Goal: Task Accomplishment & Management: Manage account settings

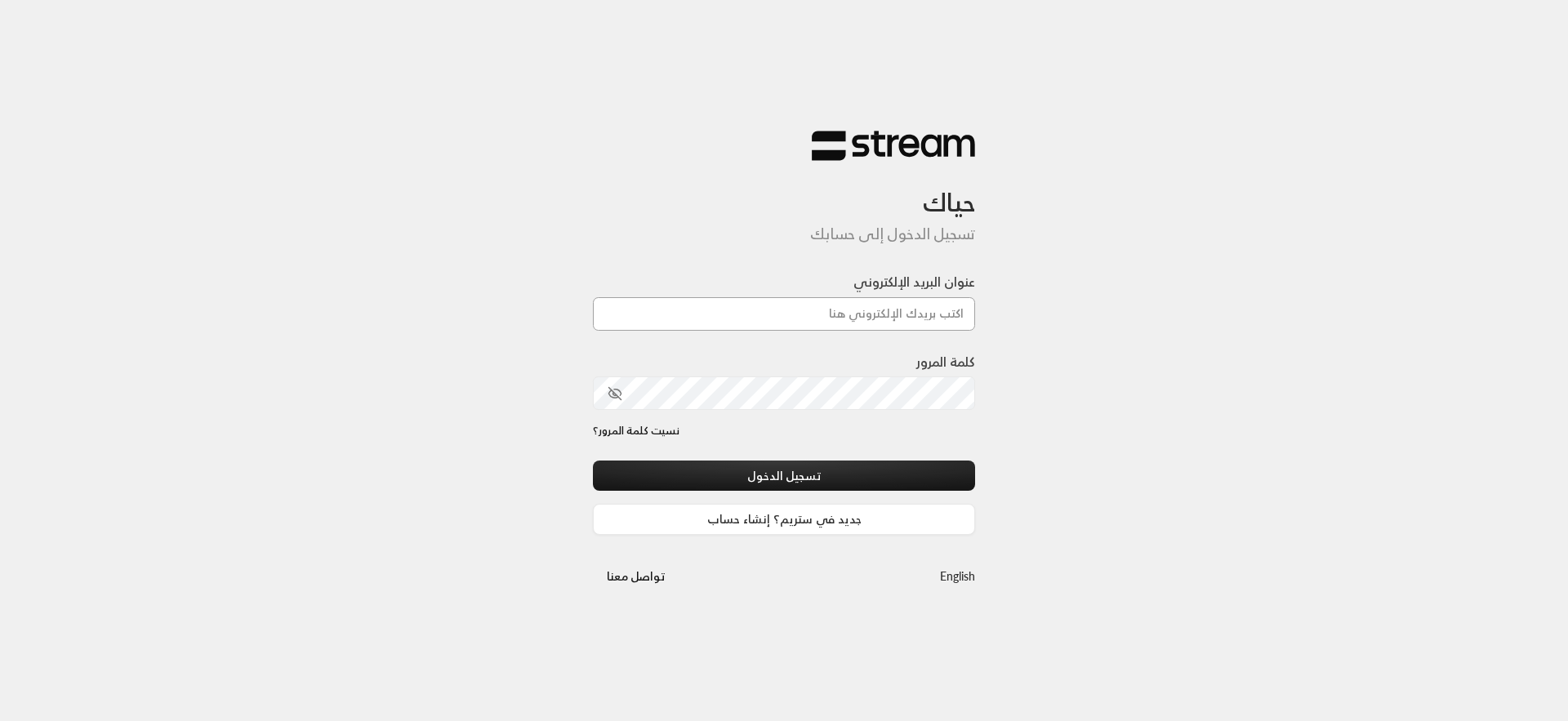
click at [707, 315] on input "عنوان البريد الإلكتروني" at bounding box center [784, 314] width 382 height 33
type input "[EMAIL_ADDRESS][DOMAIN_NAME]"
click at [593, 460] on button "تسجيل الدخول" at bounding box center [784, 475] width 382 height 30
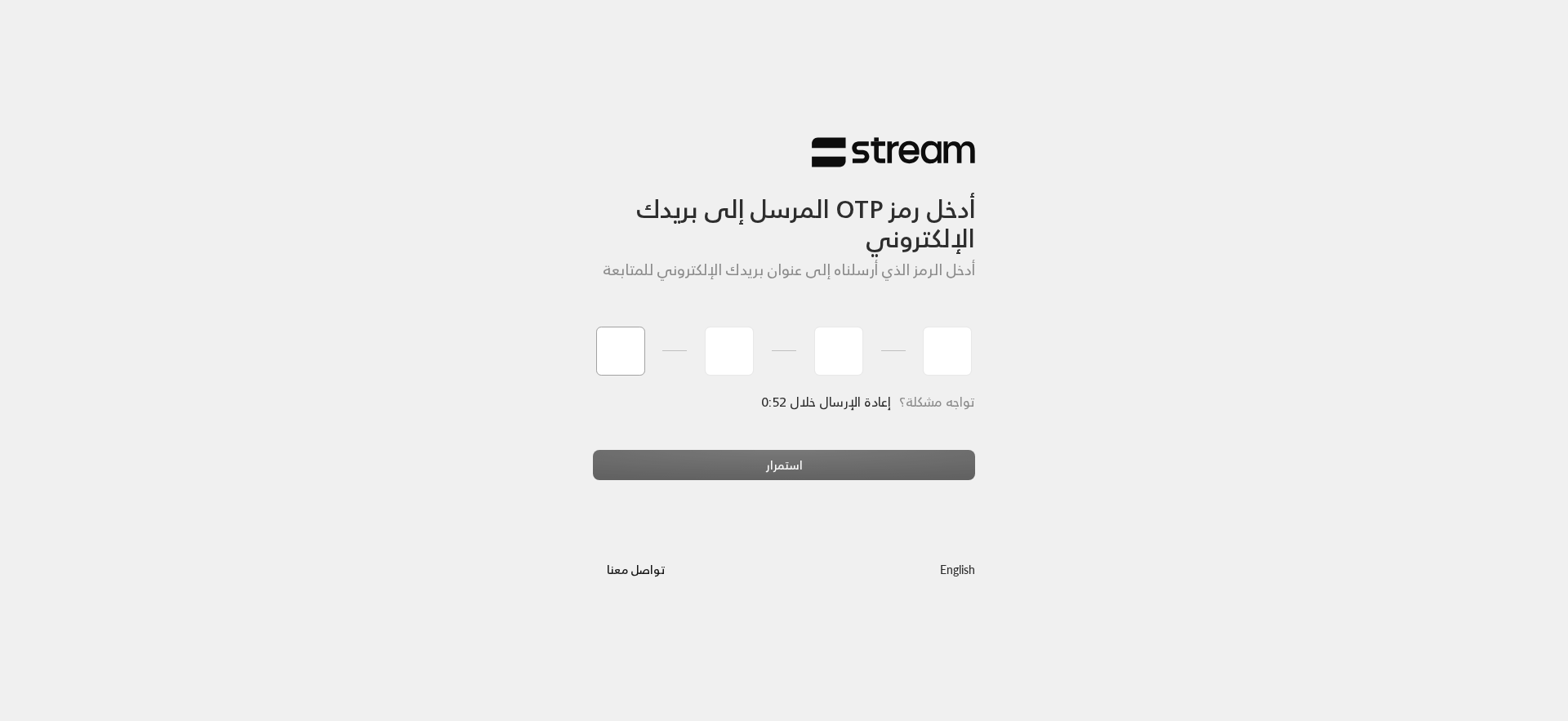
paste input "3"
type input "3"
type input "8"
type input "1"
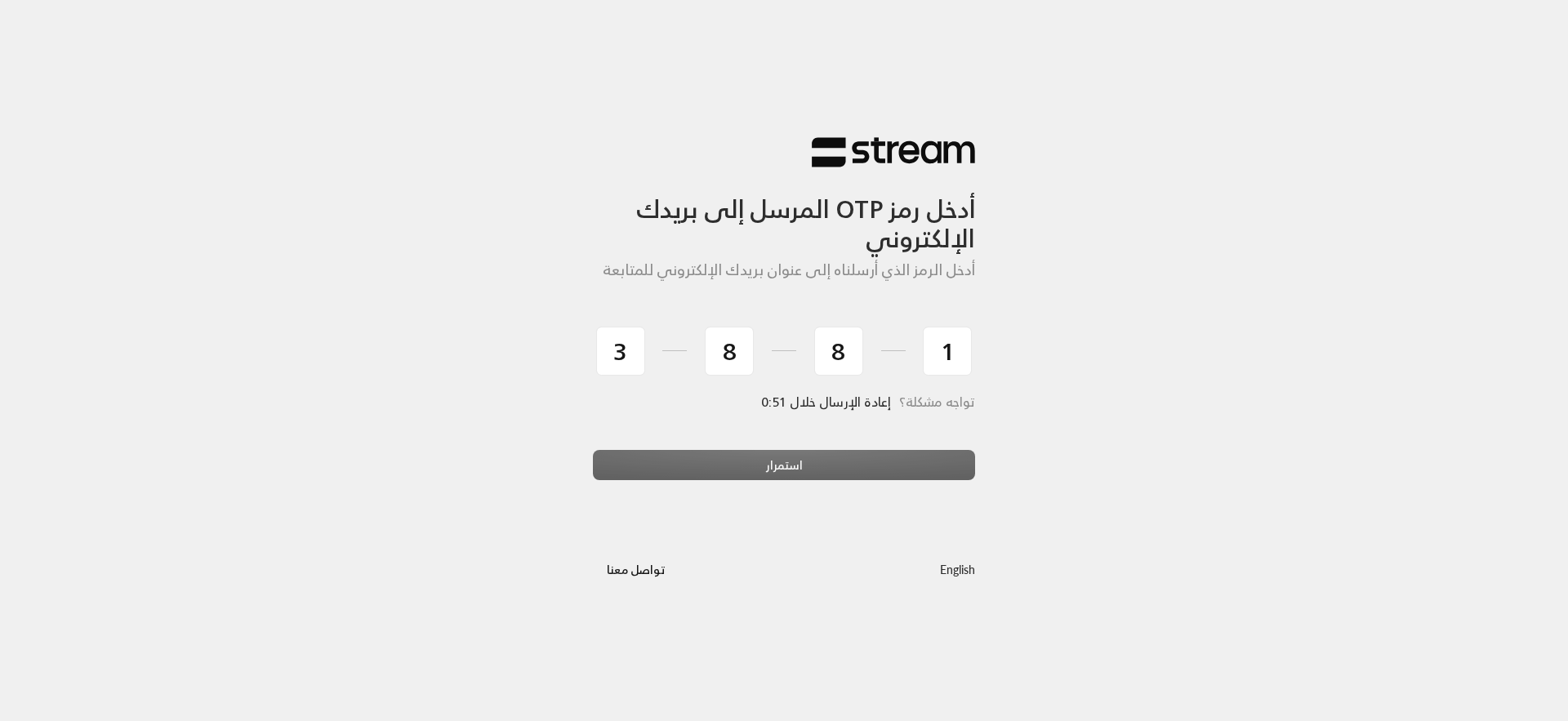
click at [693, 469] on div "استمرار" at bounding box center [784, 472] width 382 height 44
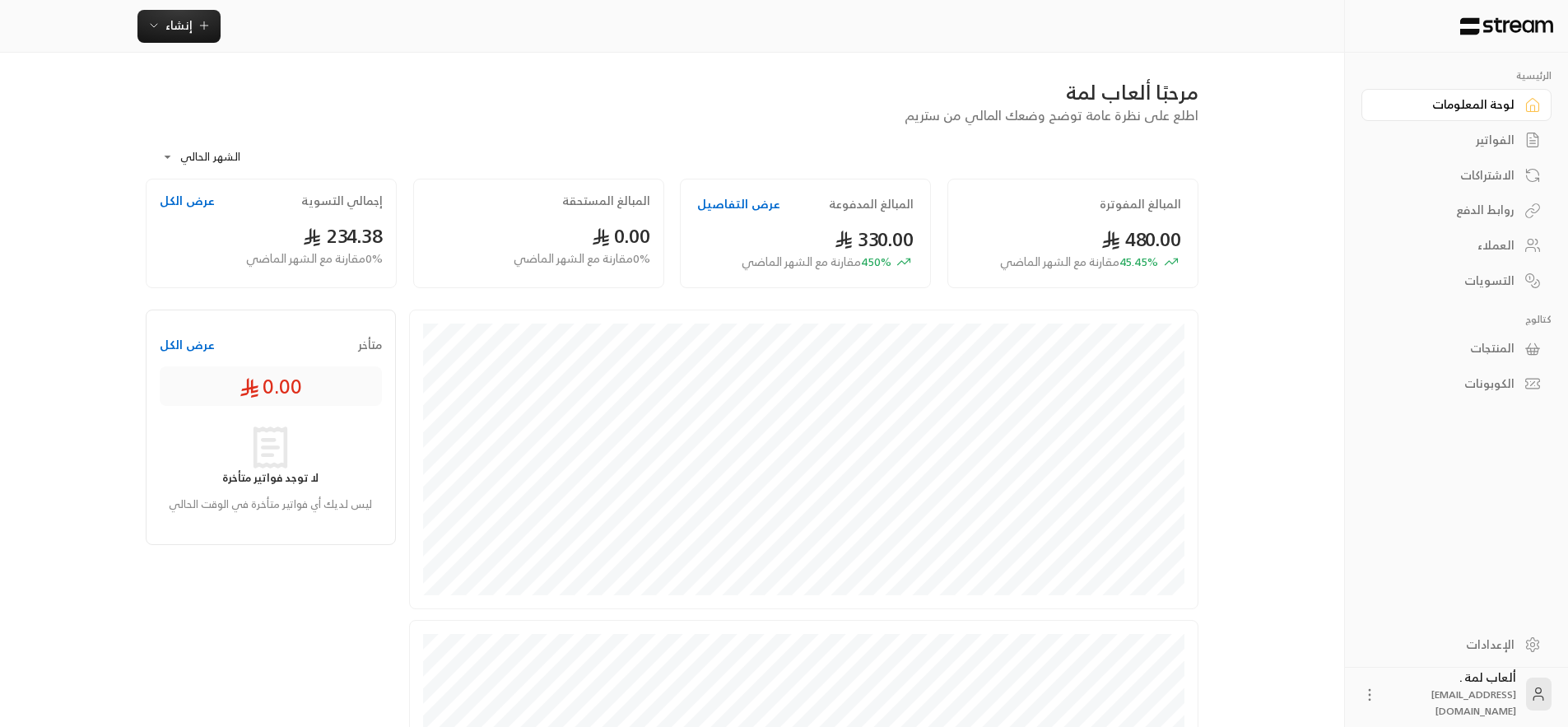
click at [1513, 145] on div "الفواتير" at bounding box center [1449, 140] width 133 height 17
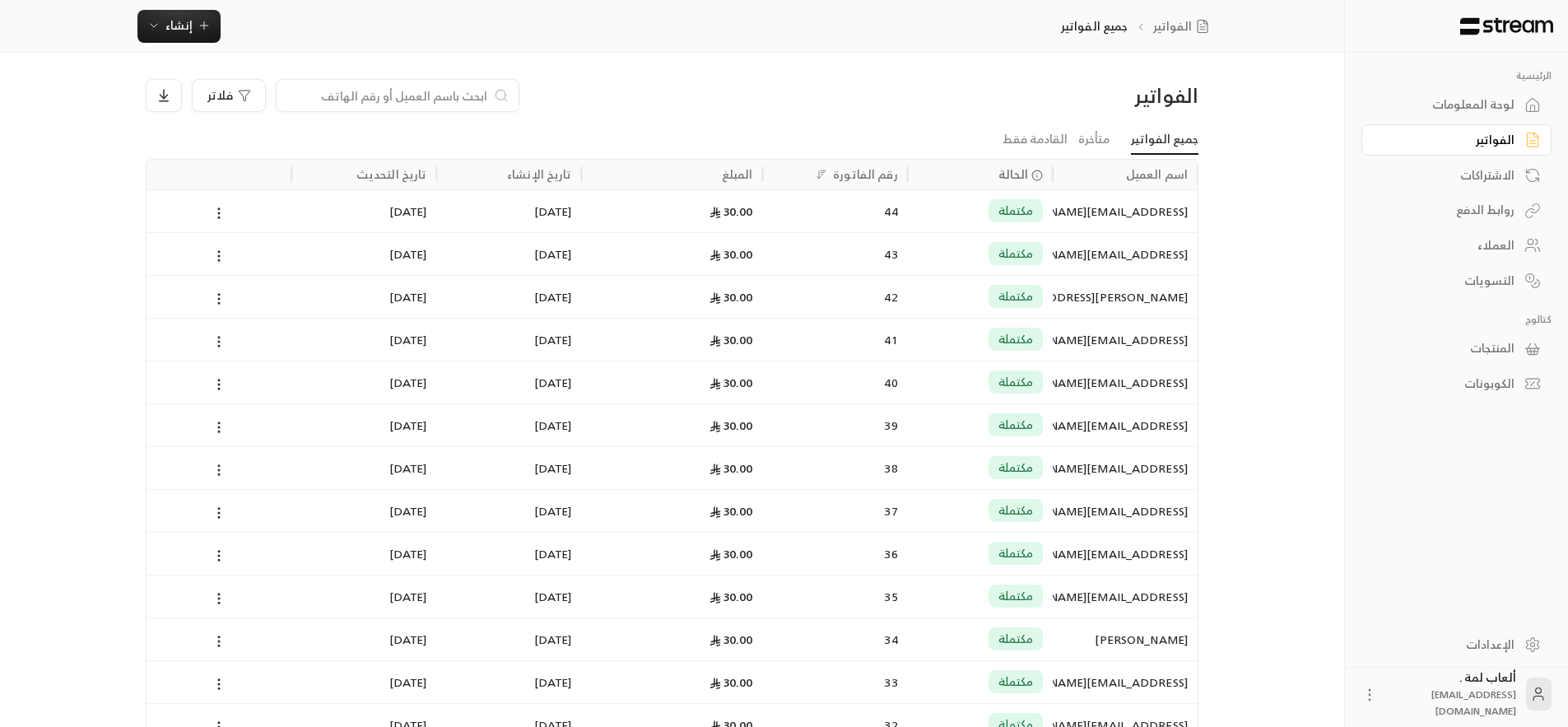
click at [588, 246] on div "30.00" at bounding box center [672, 253] width 181 height 43
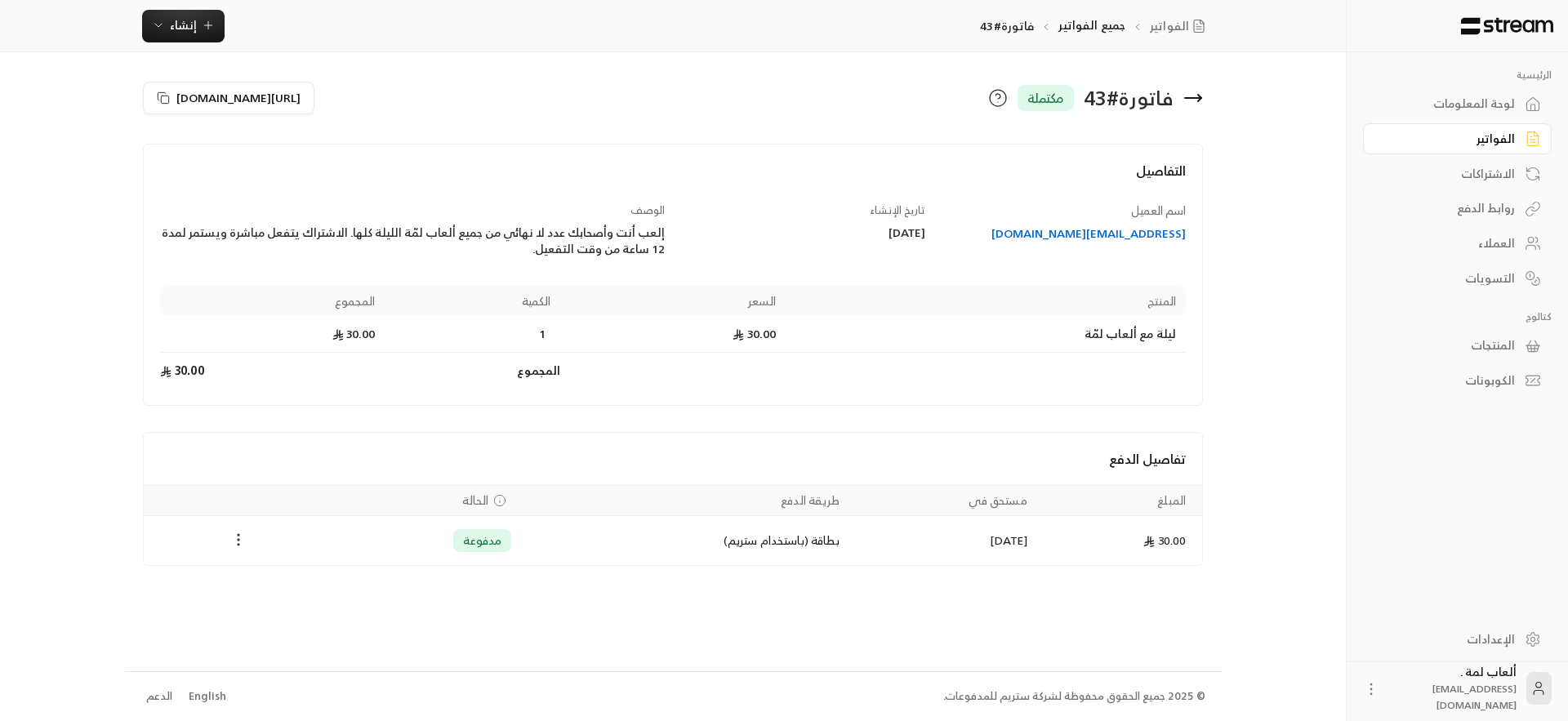
click at [243, 538] on icon "Payments" at bounding box center [238, 540] width 17 height 17
click at [292, 615] on li "استرداد" at bounding box center [278, 612] width 84 height 30
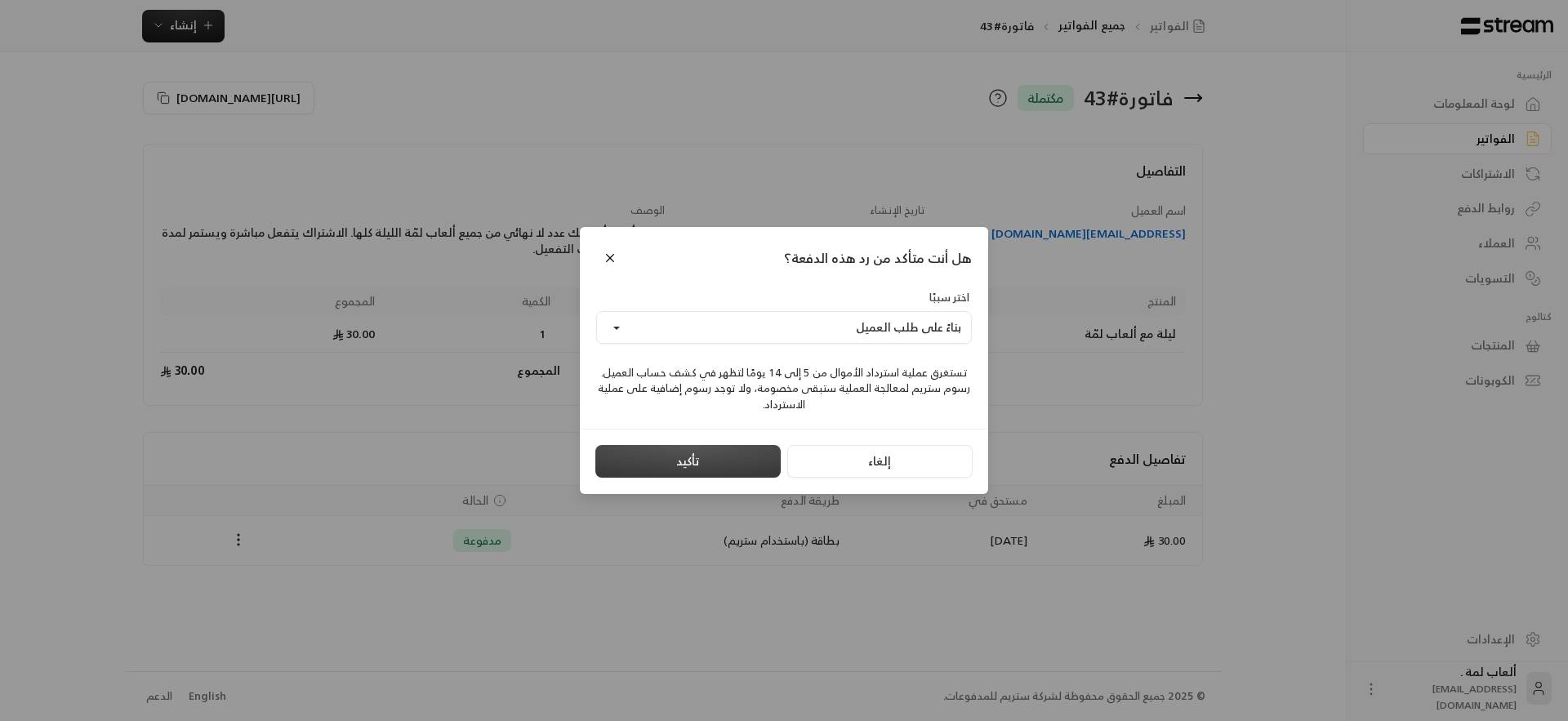
click at [708, 464] on button "تأكيد" at bounding box center [688, 461] width 186 height 32
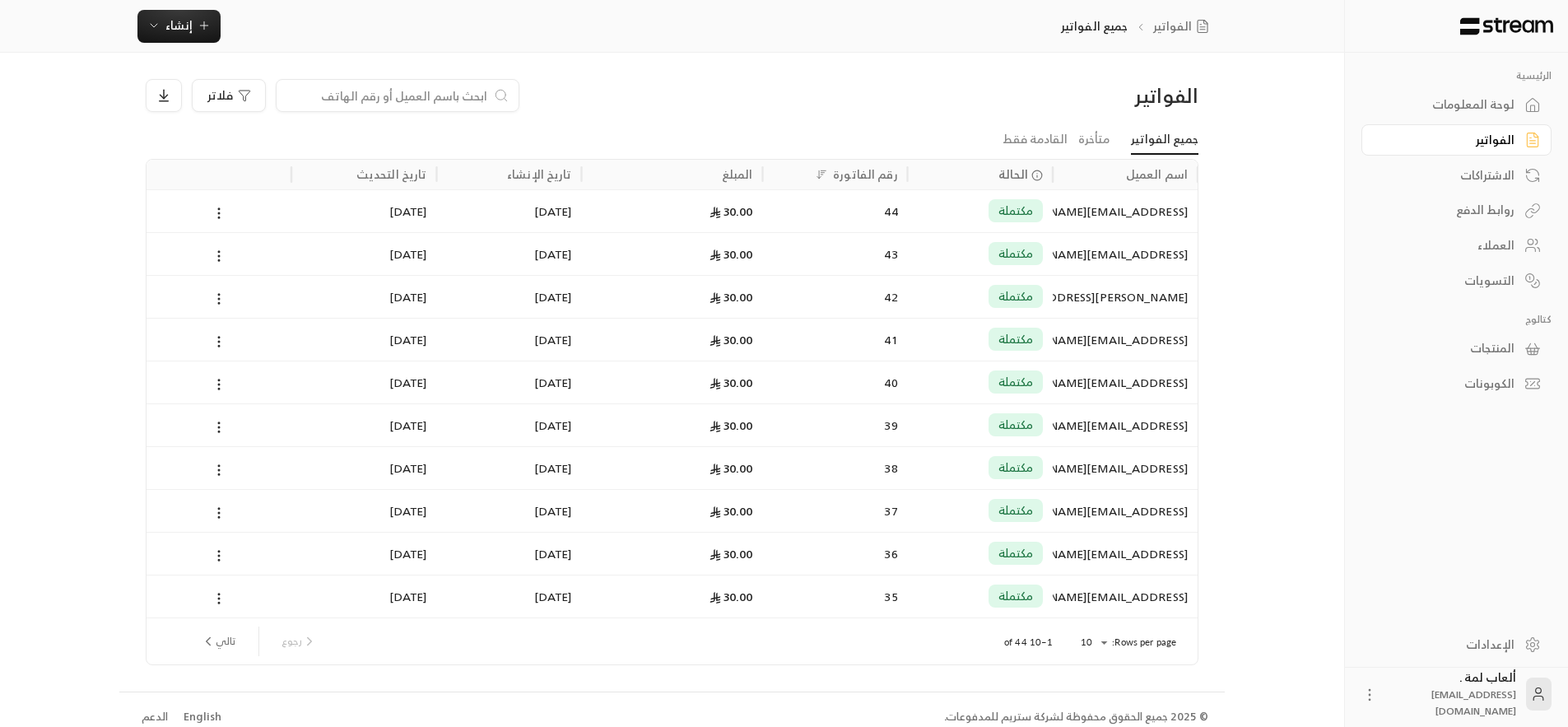
click at [1093, 213] on div "[EMAIL_ADDRESS][DOMAIN_NAME]" at bounding box center [1125, 211] width 125 height 42
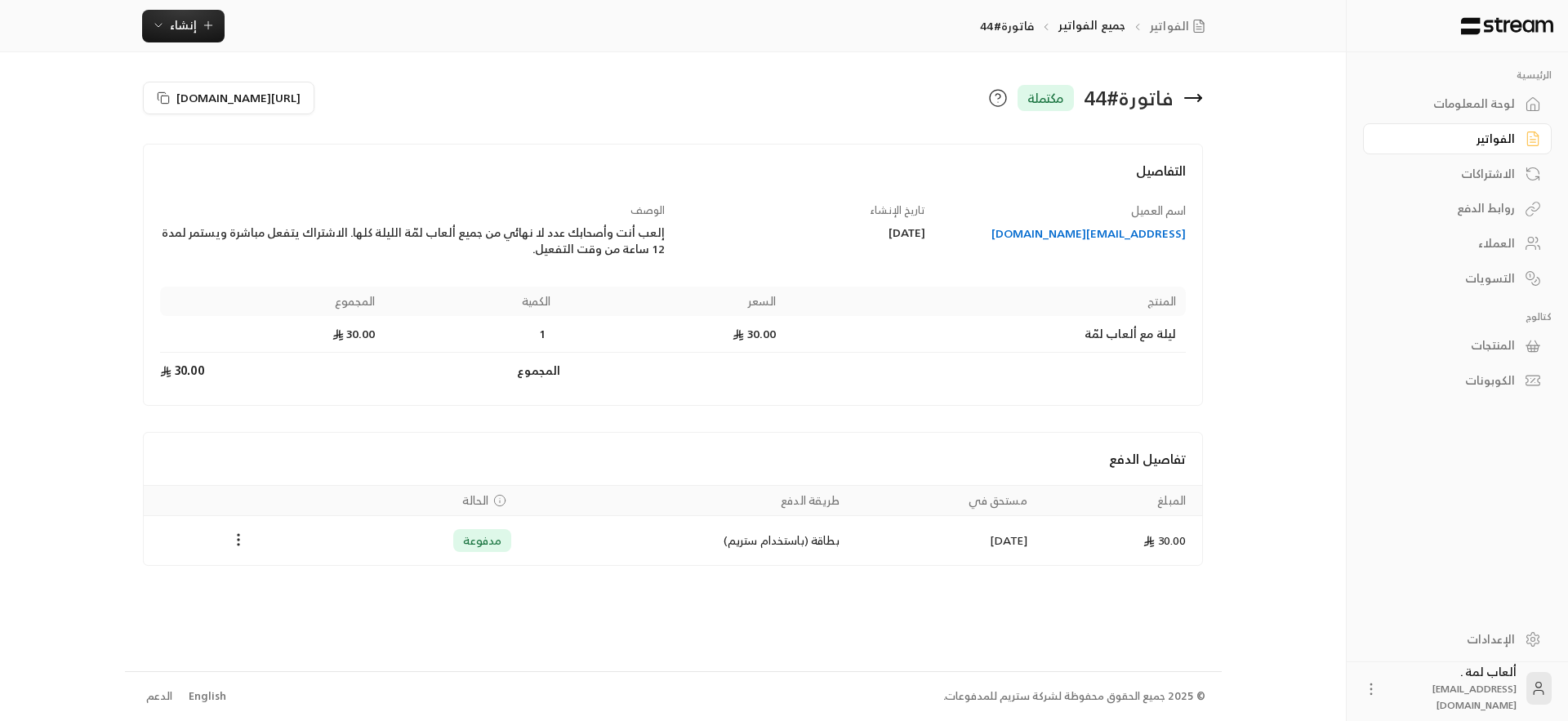
click at [1444, 141] on div "الفواتير" at bounding box center [1449, 139] width 132 height 17
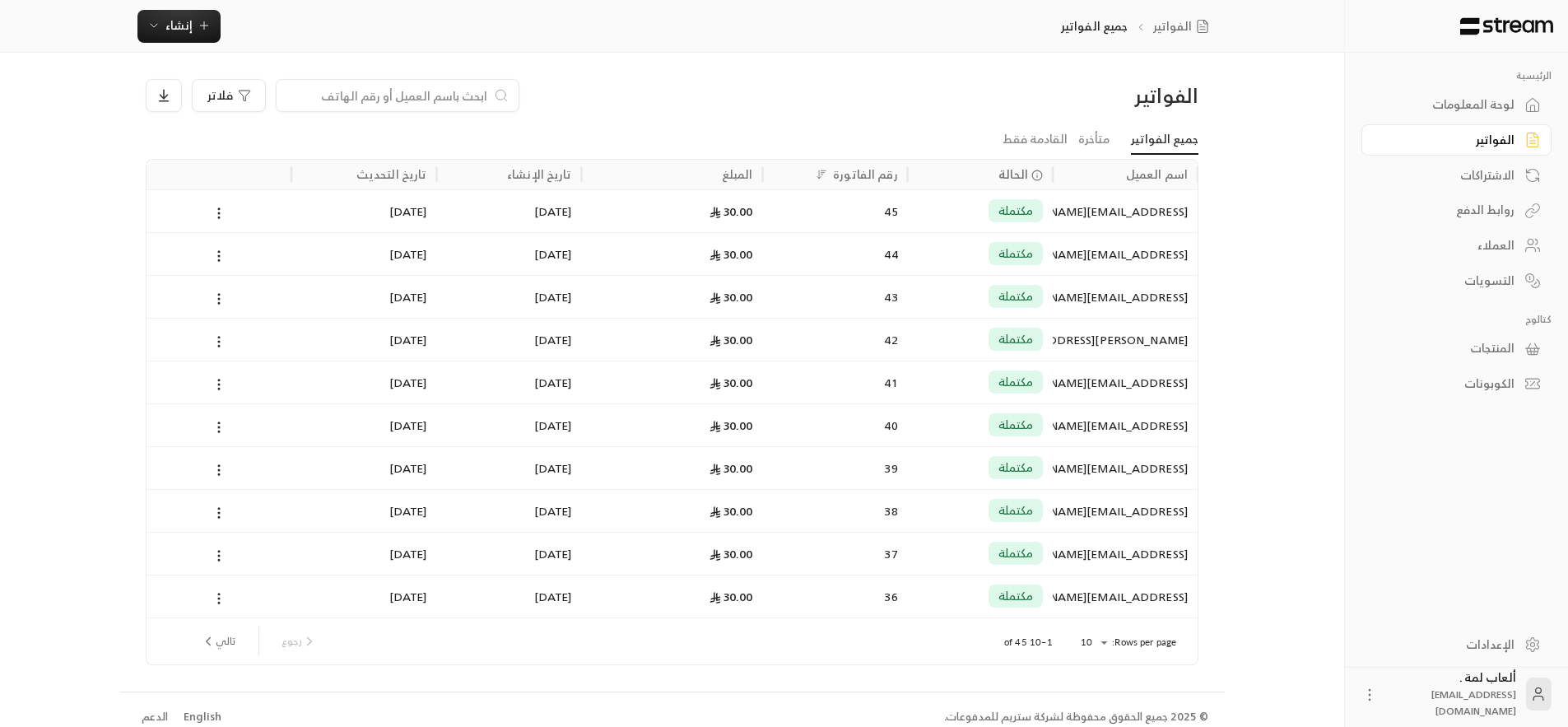
click at [1069, 256] on div "[EMAIL_ADDRESS][DOMAIN_NAME]" at bounding box center [1125, 254] width 125 height 42
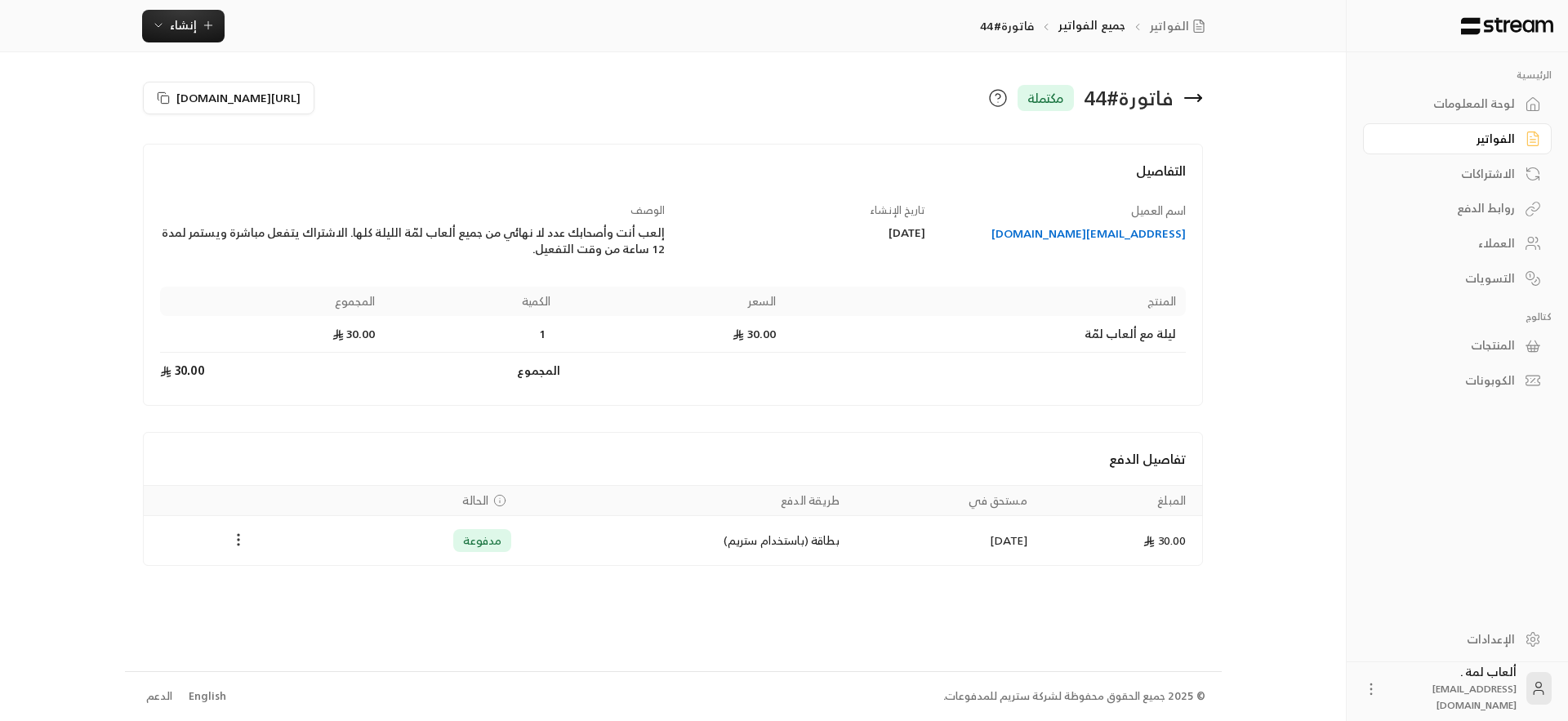
click at [241, 548] on icon "Payments" at bounding box center [238, 540] width 17 height 17
click at [272, 602] on li "استرداد" at bounding box center [278, 612] width 84 height 30
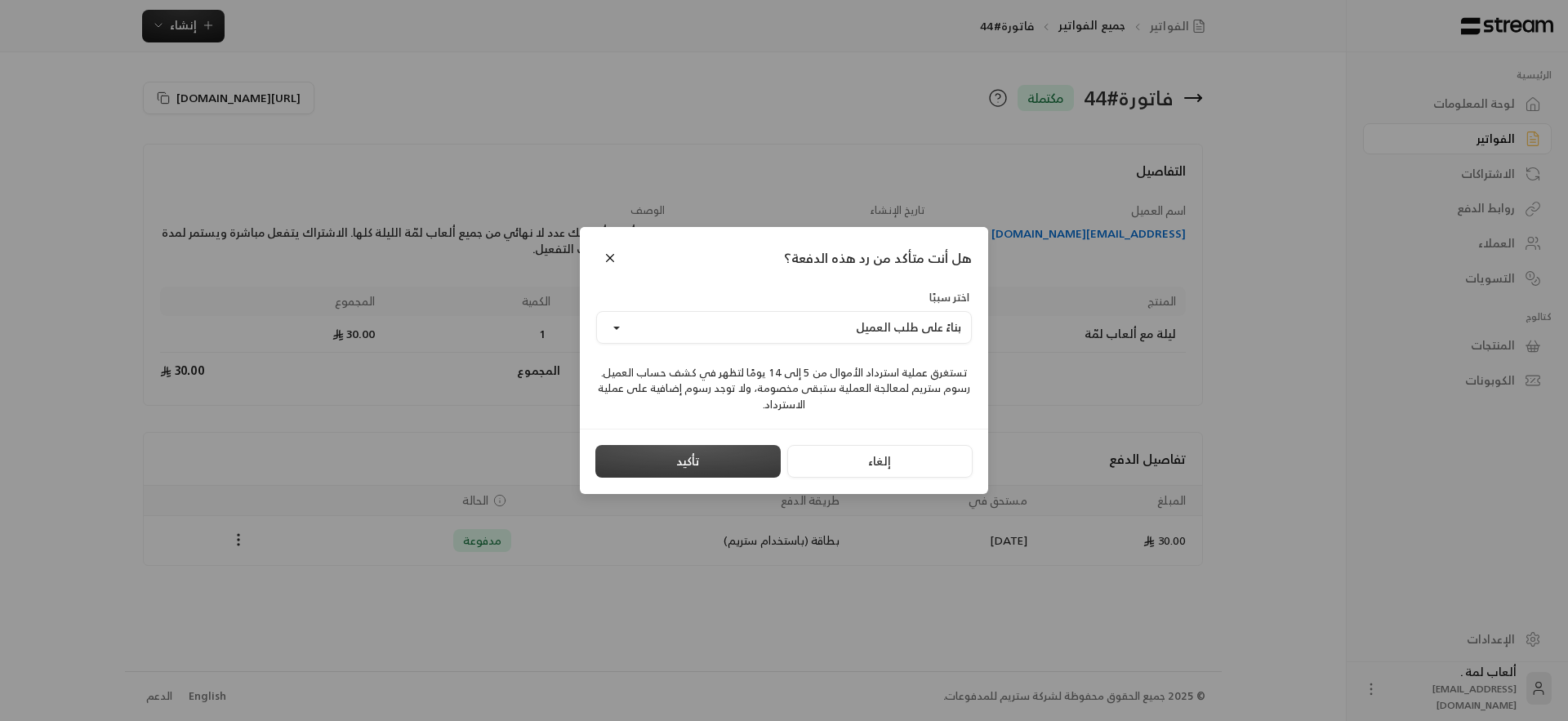
click at [631, 472] on button "تأكيد" at bounding box center [688, 461] width 186 height 32
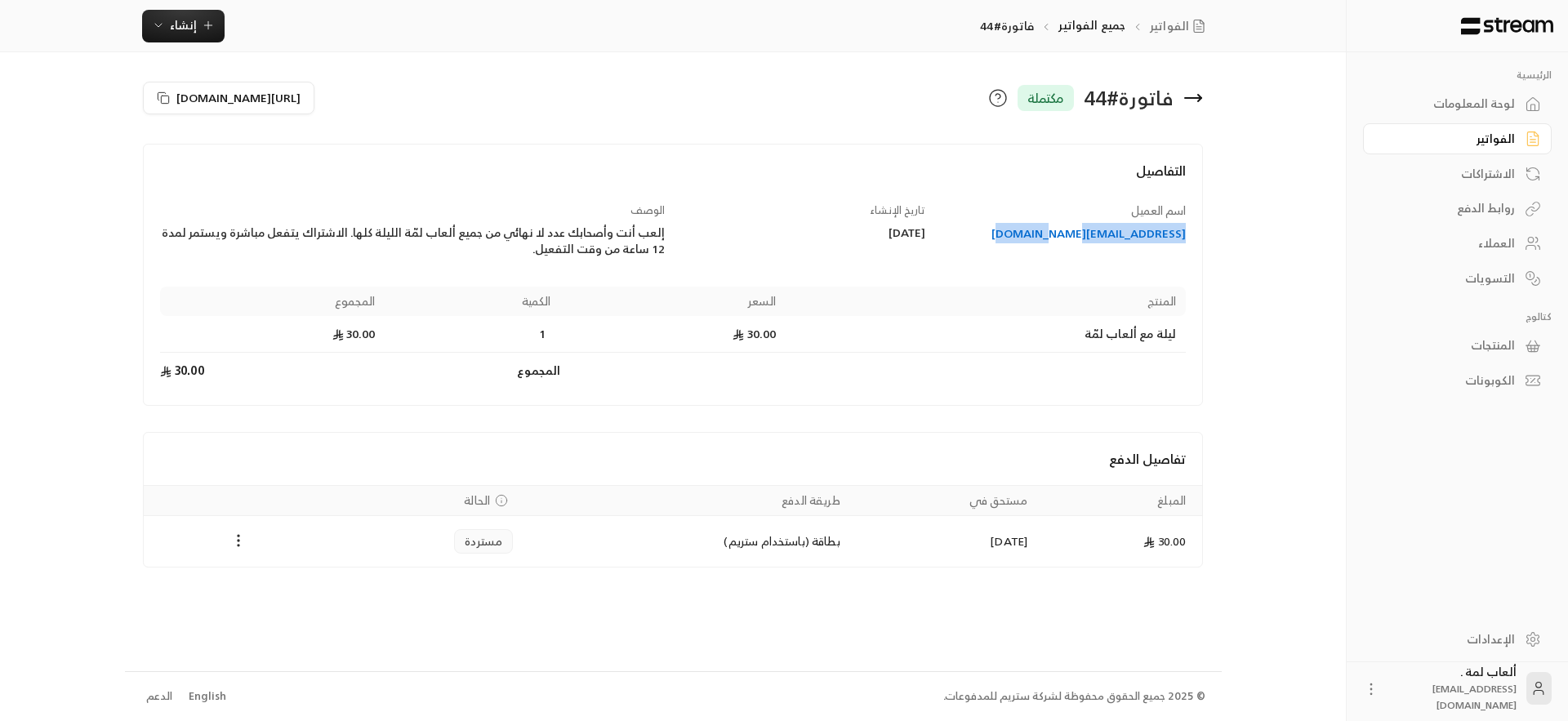
drag, startPoint x: 1164, startPoint y: 234, endPoint x: 1040, endPoint y: 233, distance: 124.0
click at [1040, 233] on div "اسم العميل [EMAIL_ADDRESS][DOMAIN_NAME]" at bounding box center [1063, 230] width 261 height 55
copy div "[EMAIL_ADDRESS][DOMAIN_NAME]"
